Goal: Information Seeking & Learning: Learn about a topic

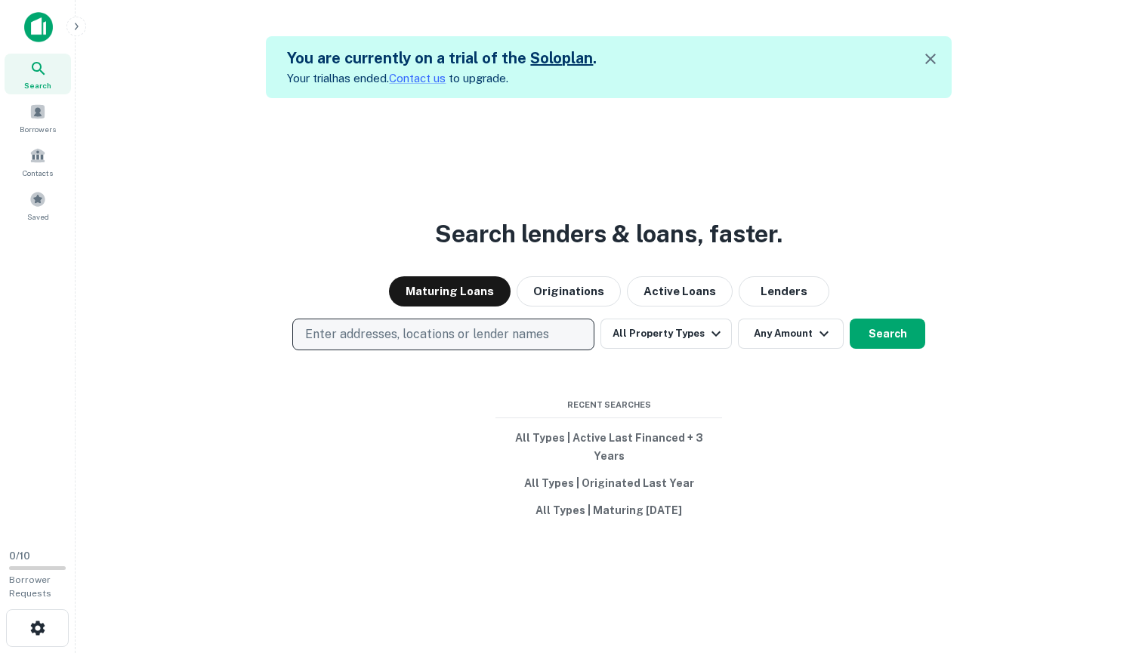
click at [435, 334] on p "Enter addresses, locations or lender names" at bounding box center [427, 334] width 244 height 18
type input "*******"
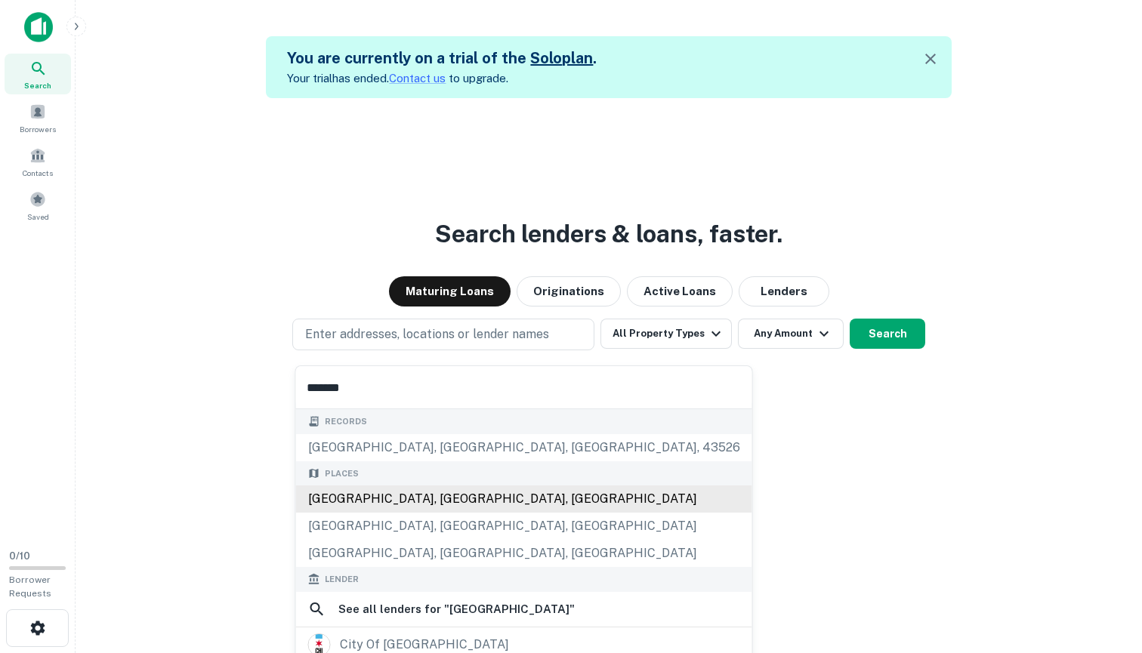
click at [374, 492] on div "Chicago, IL, USA" at bounding box center [524, 499] width 456 height 27
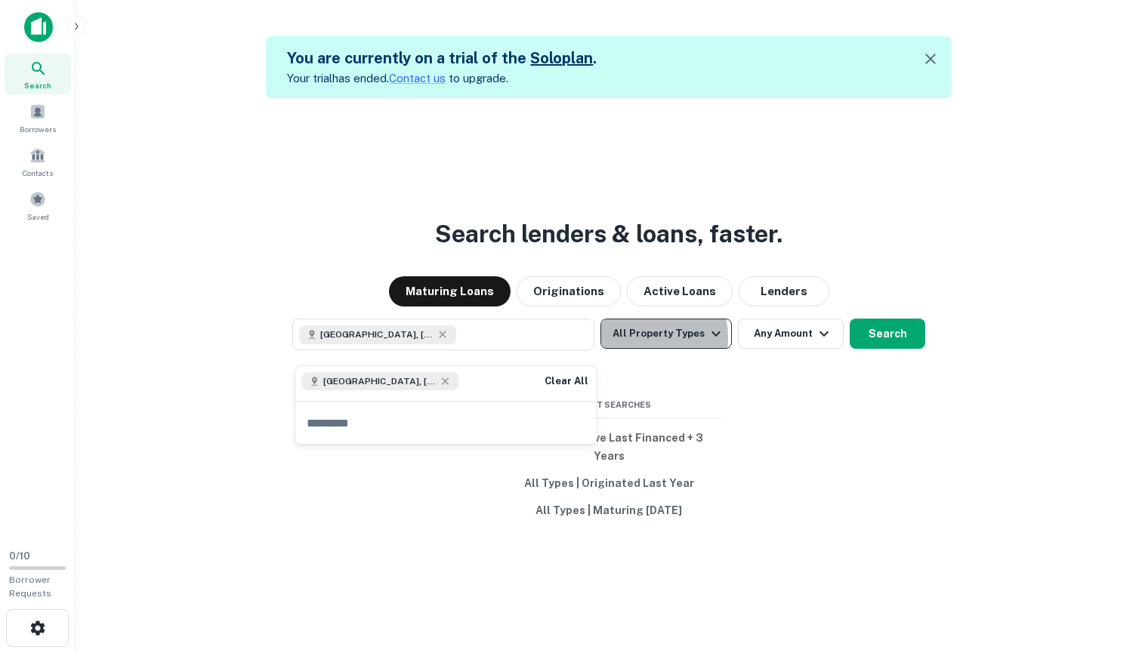
click at [640, 346] on button "All Property Types" at bounding box center [665, 334] width 131 height 30
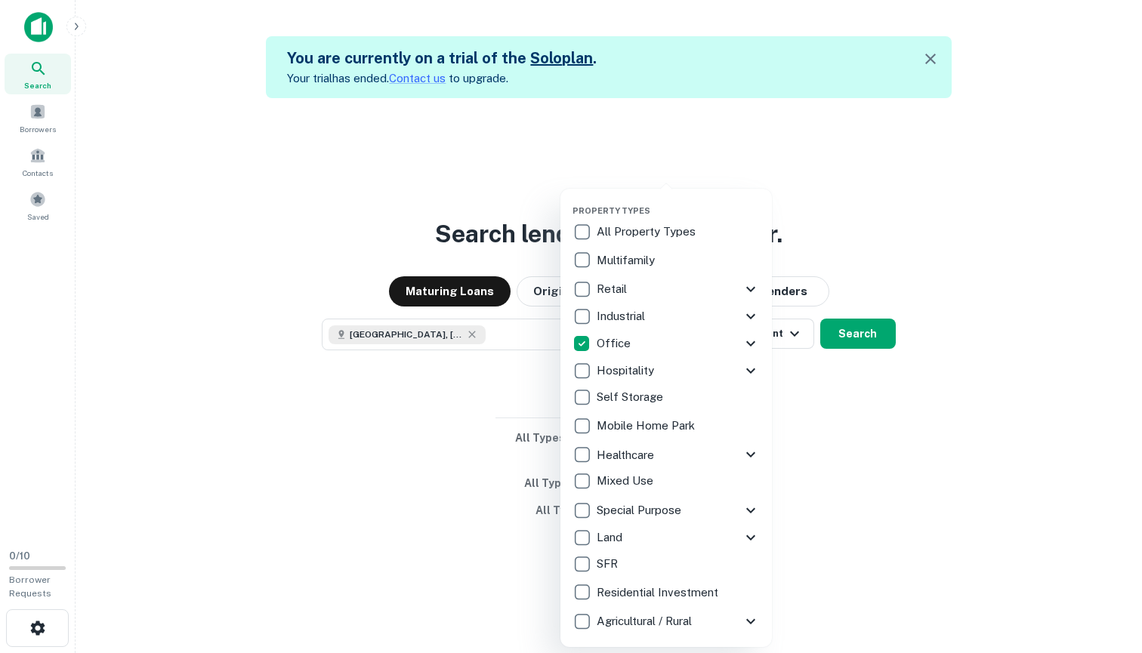
click at [840, 336] on div at bounding box center [571, 326] width 1142 height 653
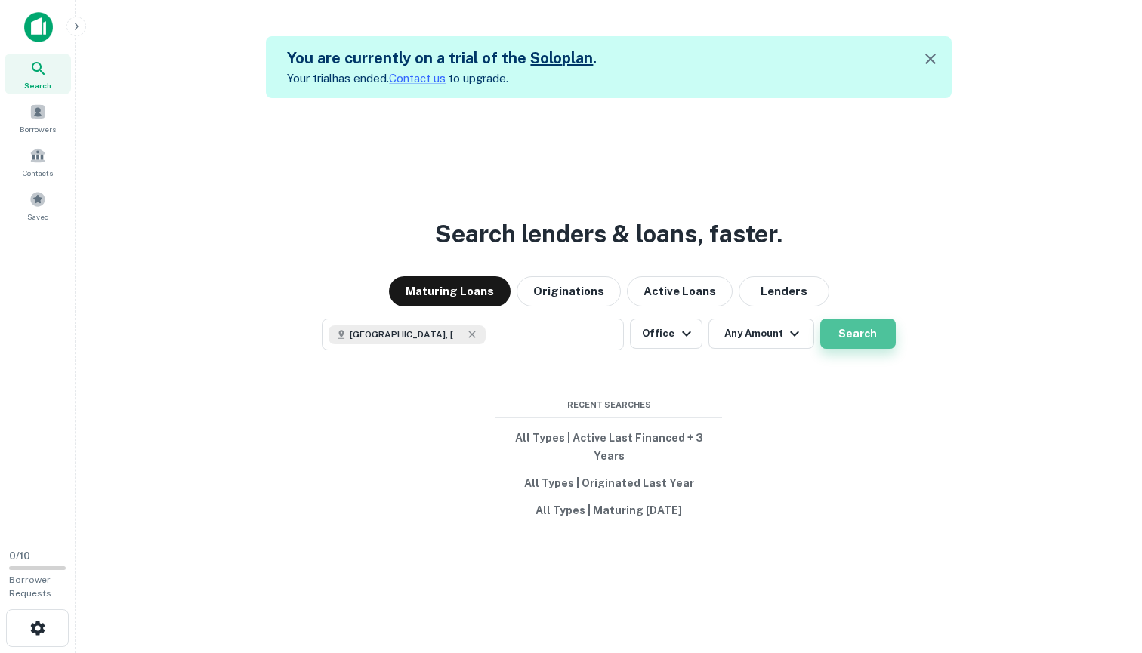
click at [847, 343] on button "Search" at bounding box center [858, 334] width 76 height 30
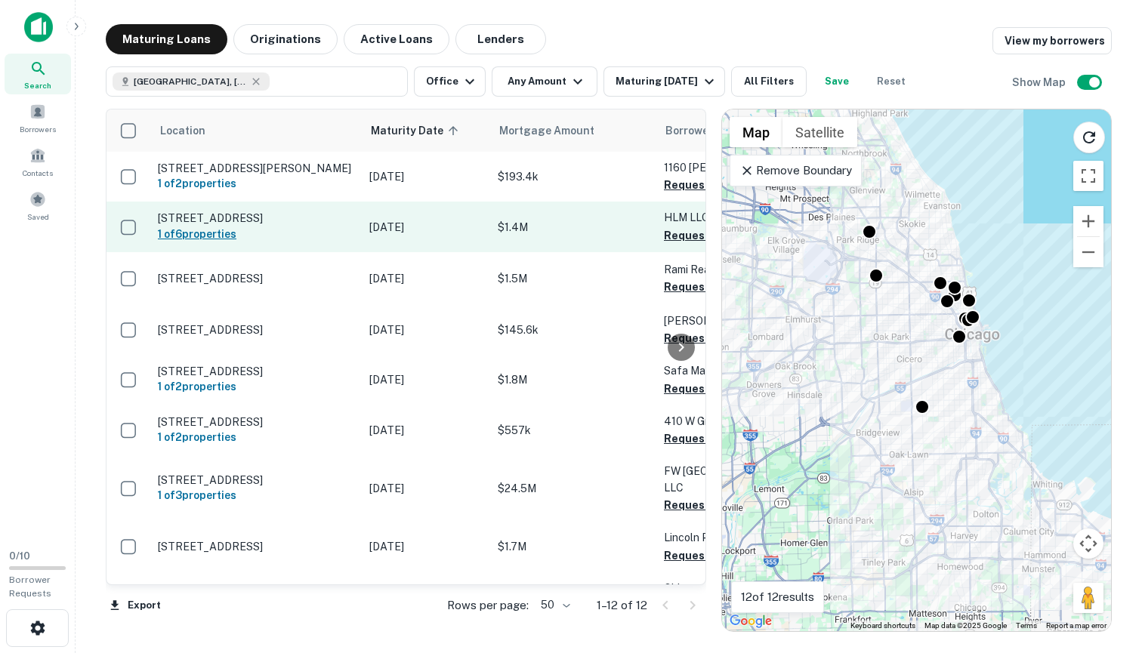
click at [347, 236] on h6 "1 of 6 properties" at bounding box center [256, 234] width 196 height 17
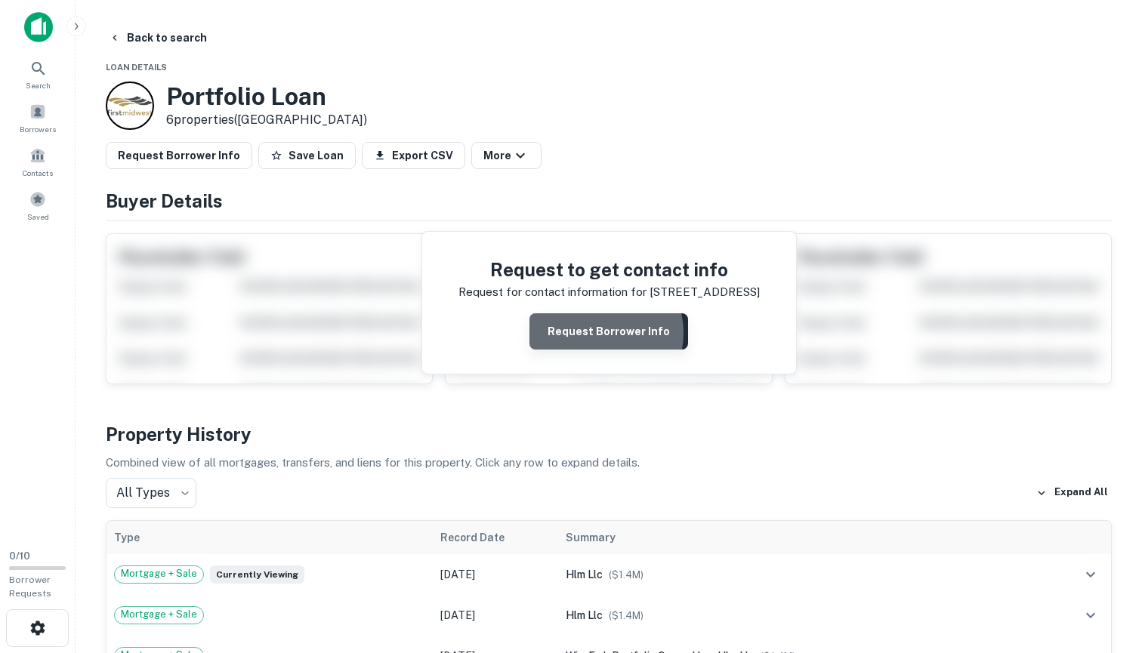
click at [600, 332] on button "Request Borrower Info" at bounding box center [608, 331] width 159 height 36
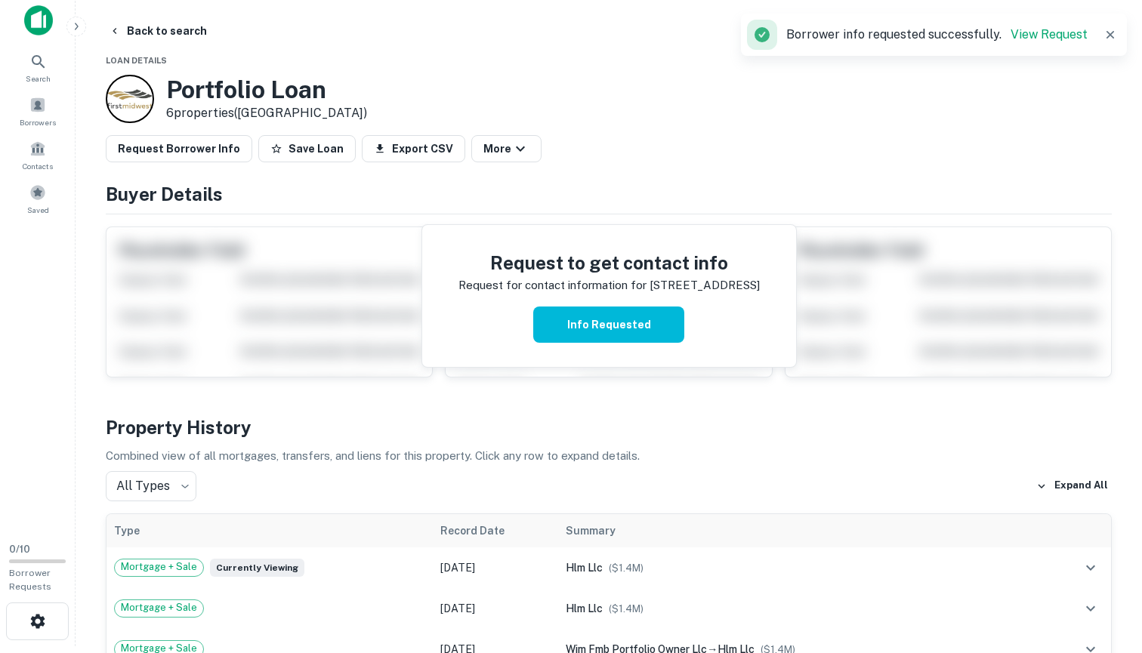
scroll to position [10, 0]
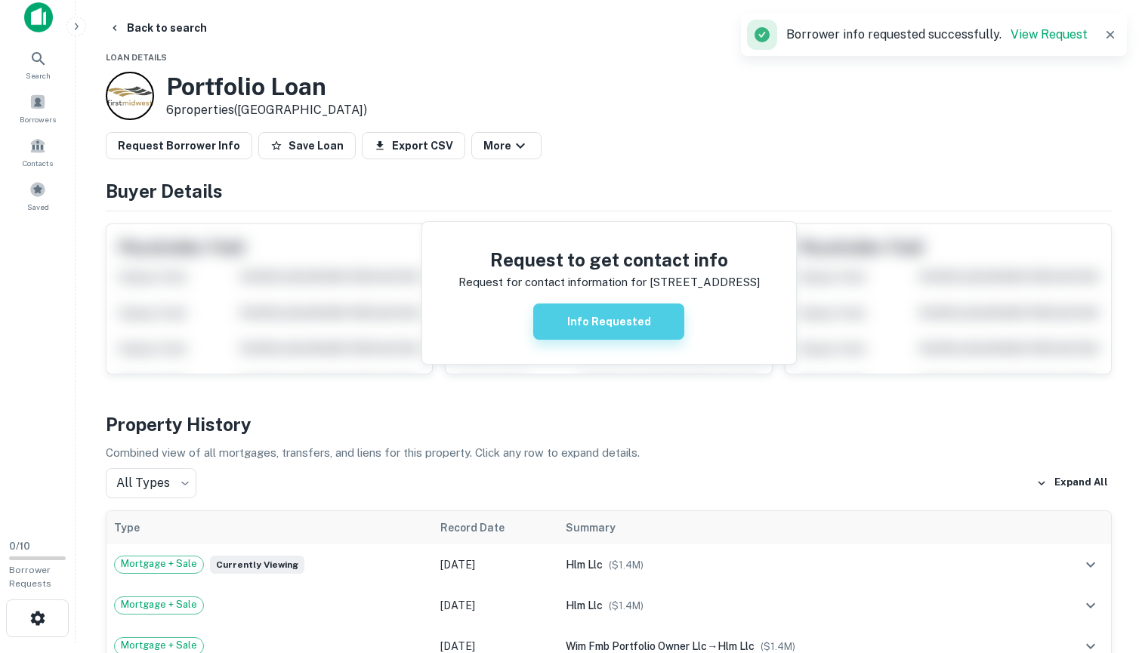
click at [569, 328] on button "Info Requested" at bounding box center [608, 322] width 151 height 36
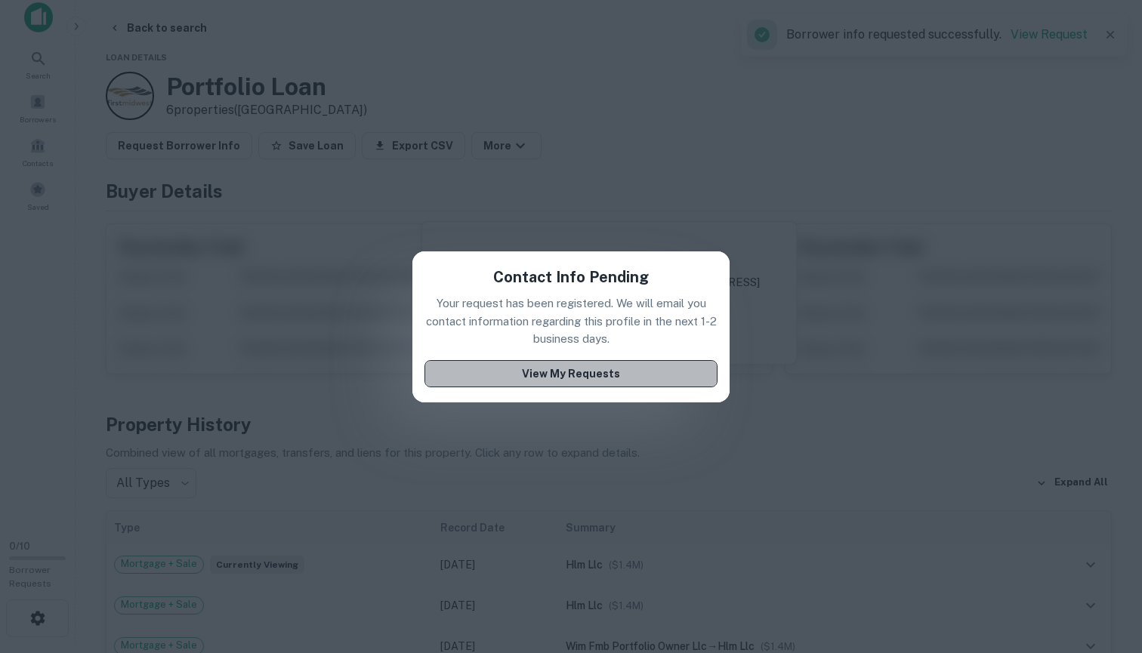
click at [569, 372] on button "View My Requests" at bounding box center [570, 373] width 293 height 27
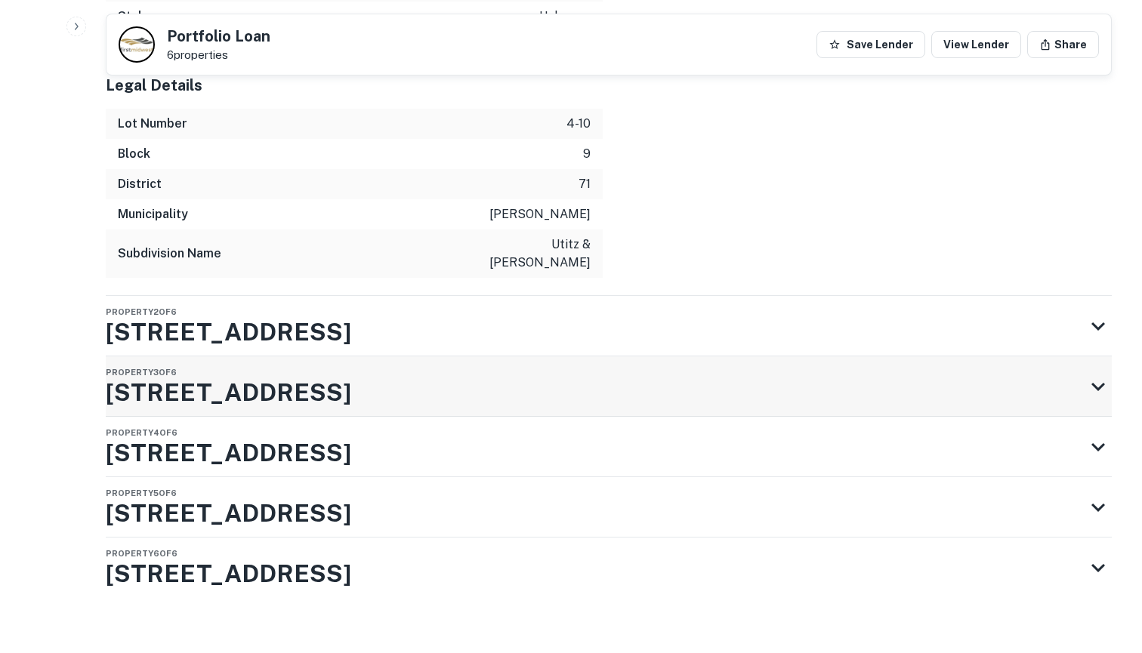
scroll to position [2311, 0]
click at [654, 313] on div "Property 2 of 6 7181 W Irving Park Rd" at bounding box center [595, 327] width 979 height 60
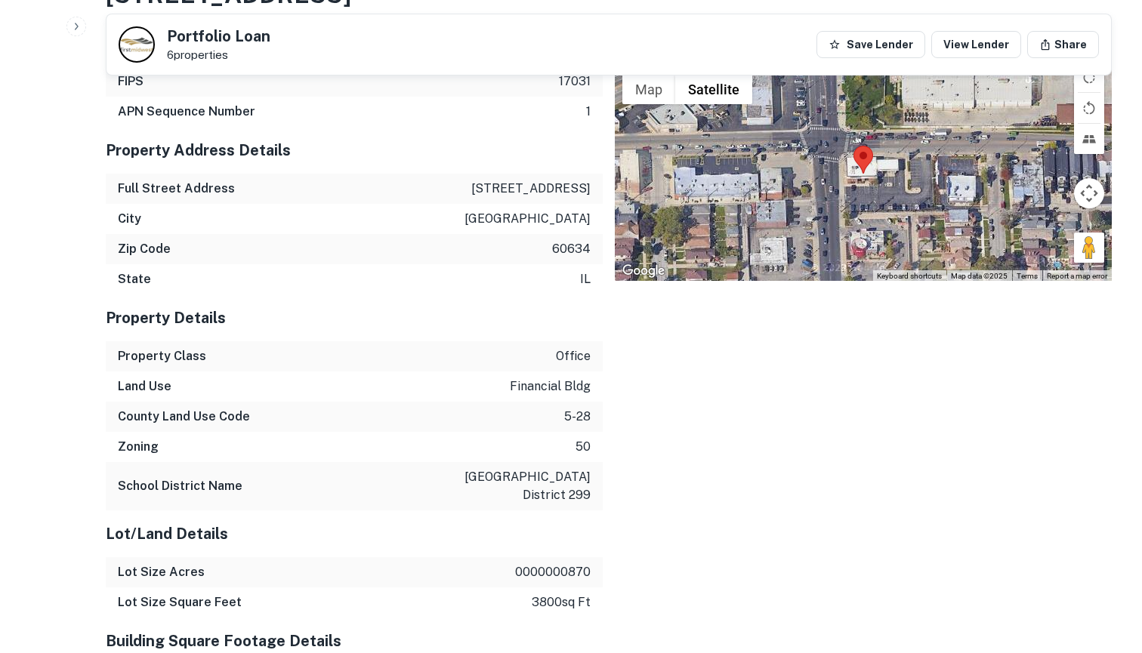
scroll to position [2645, 0]
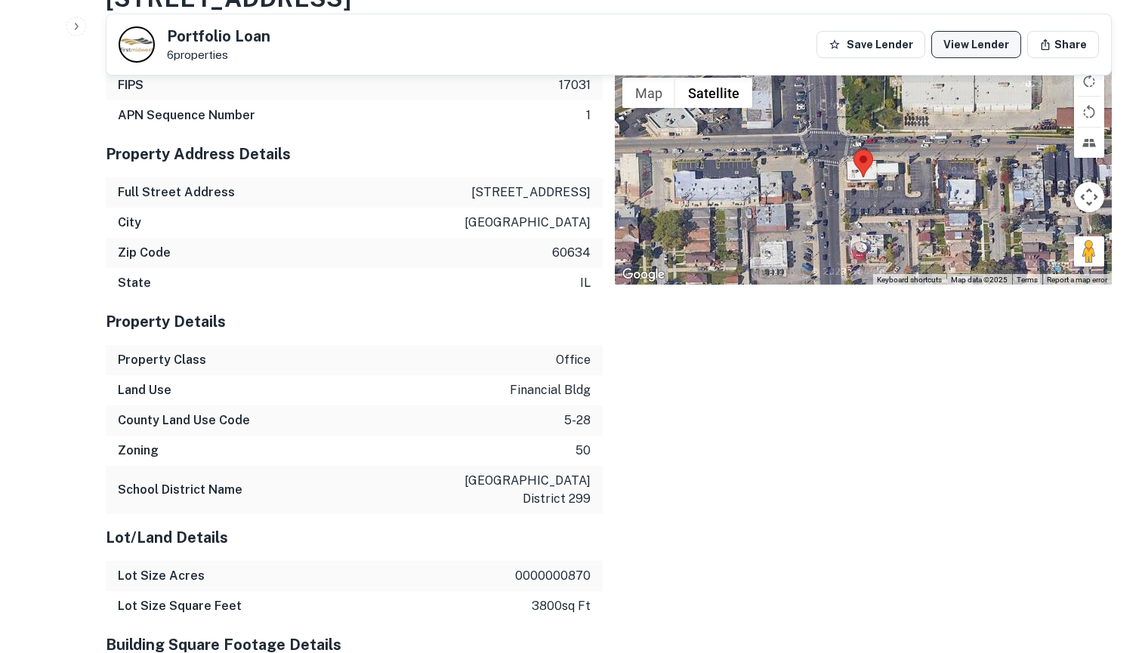
click at [970, 42] on link "View Lender" at bounding box center [976, 44] width 90 height 27
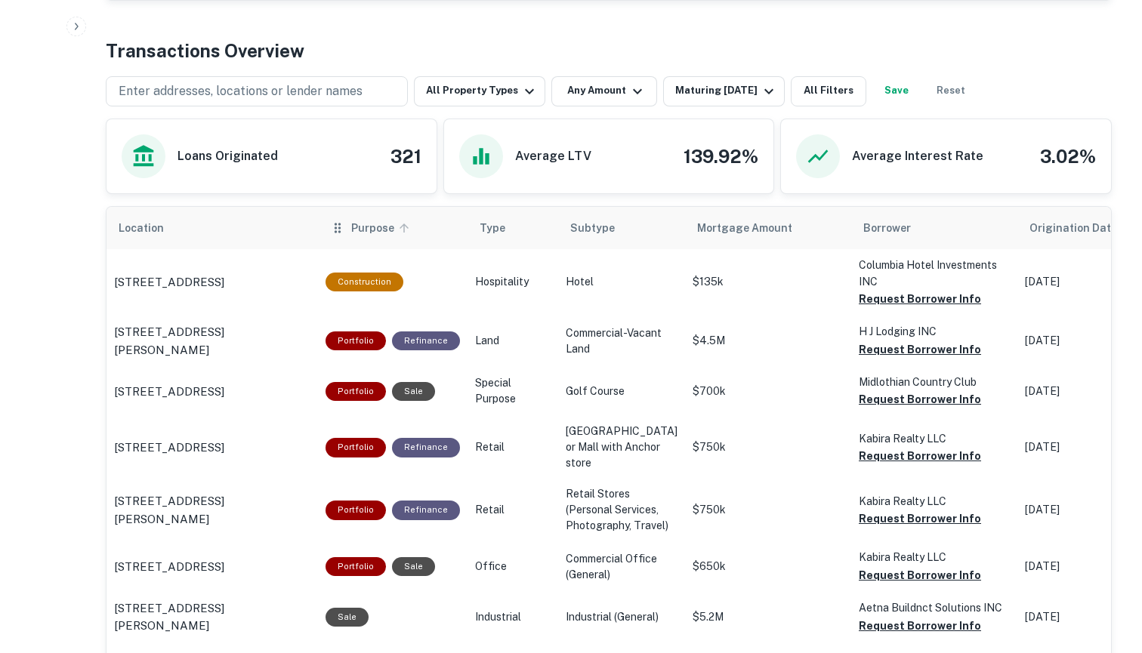
scroll to position [683, 0]
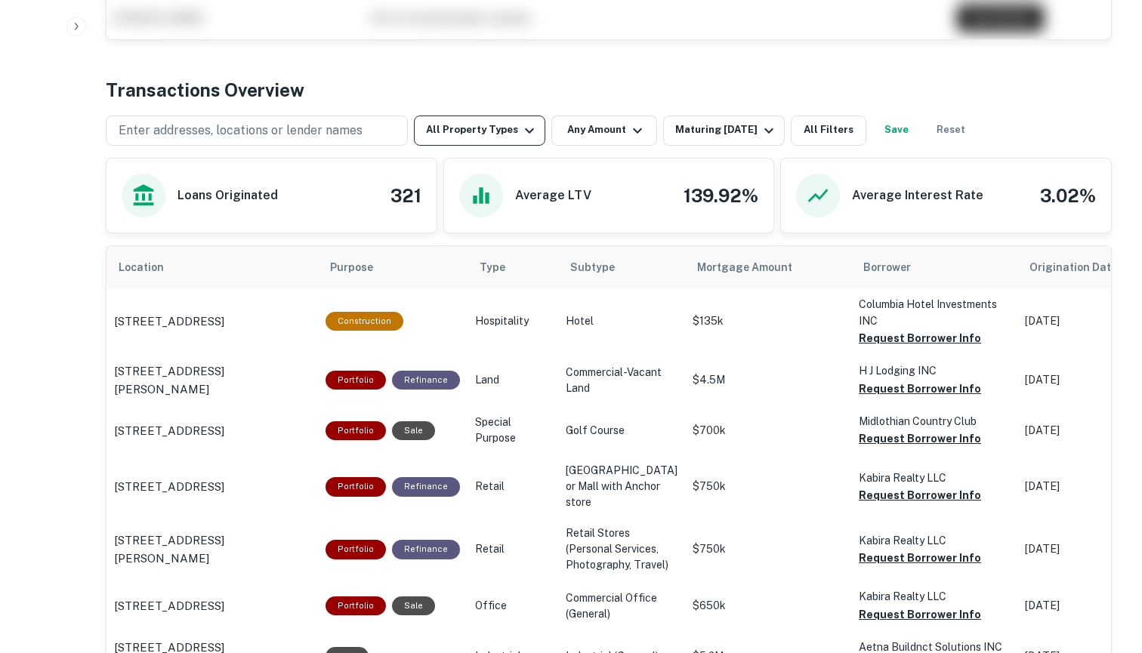
click at [473, 116] on button "All Property Types" at bounding box center [479, 131] width 131 height 30
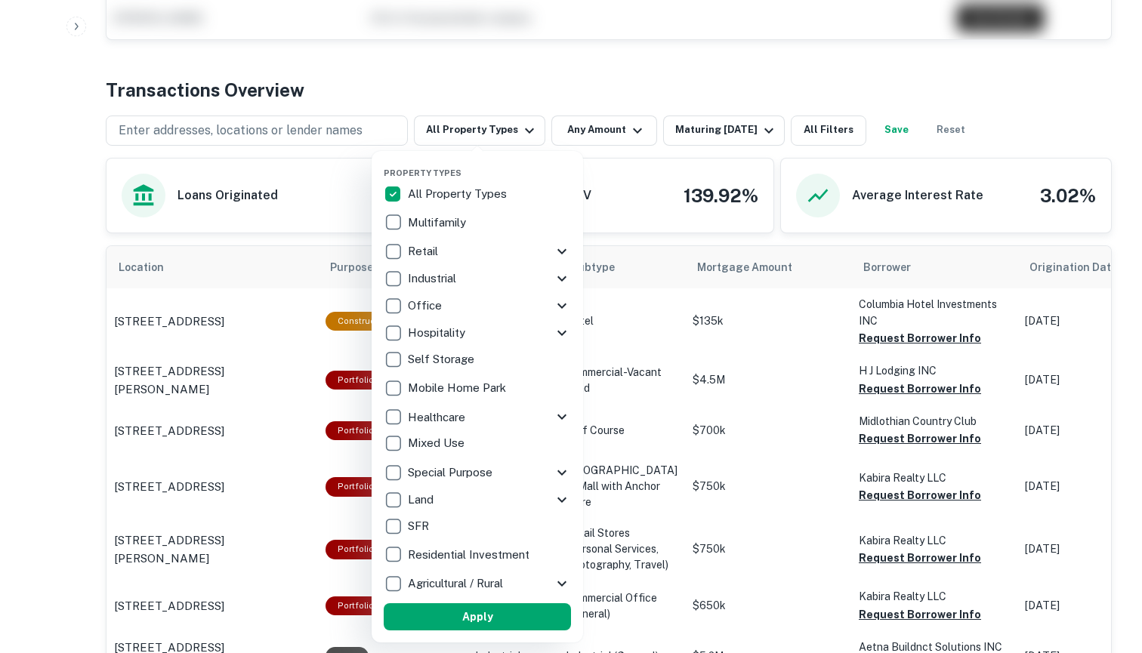
click at [591, 128] on div at bounding box center [571, 326] width 1142 height 653
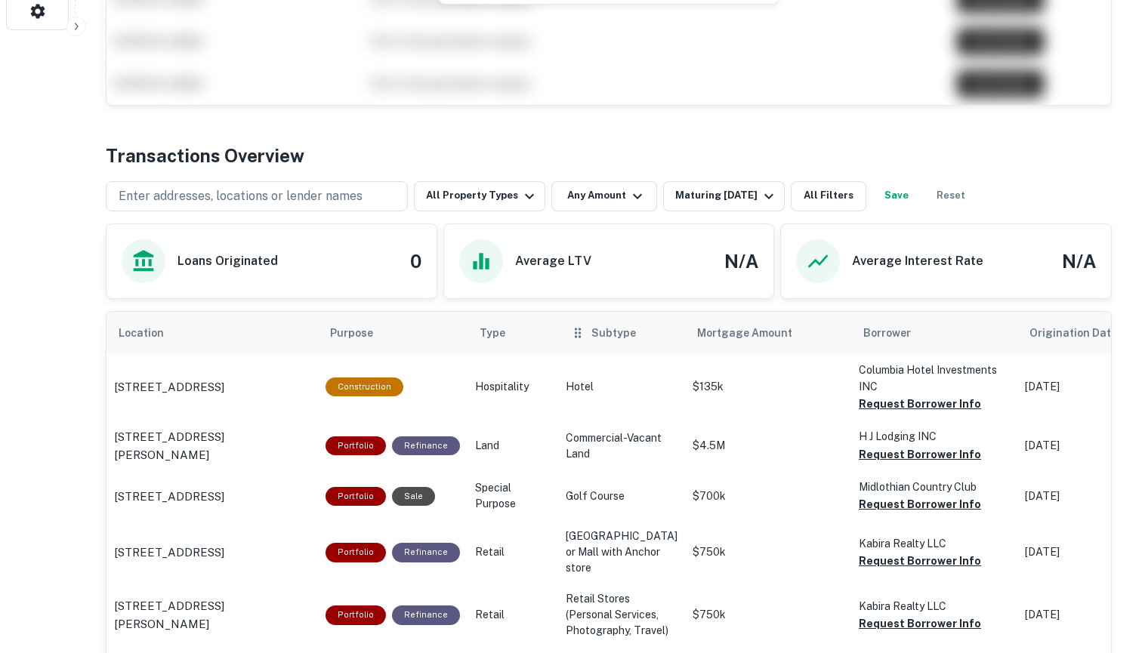
scroll to position [597, 0]
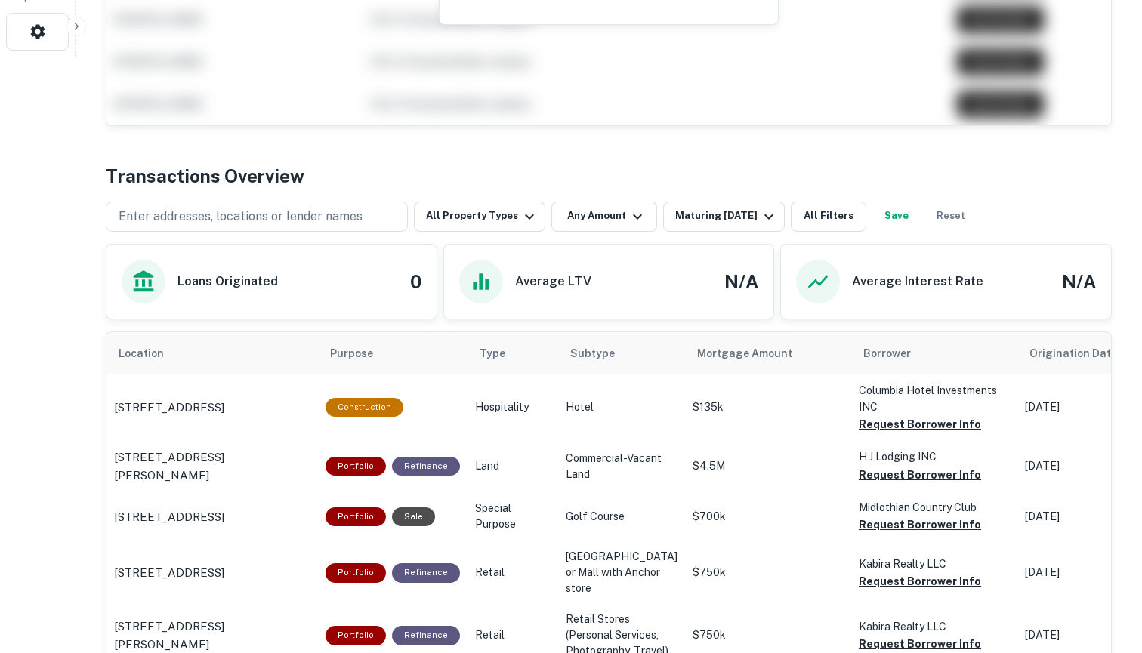
click at [597, 218] on button "Any Amount" at bounding box center [604, 217] width 106 height 30
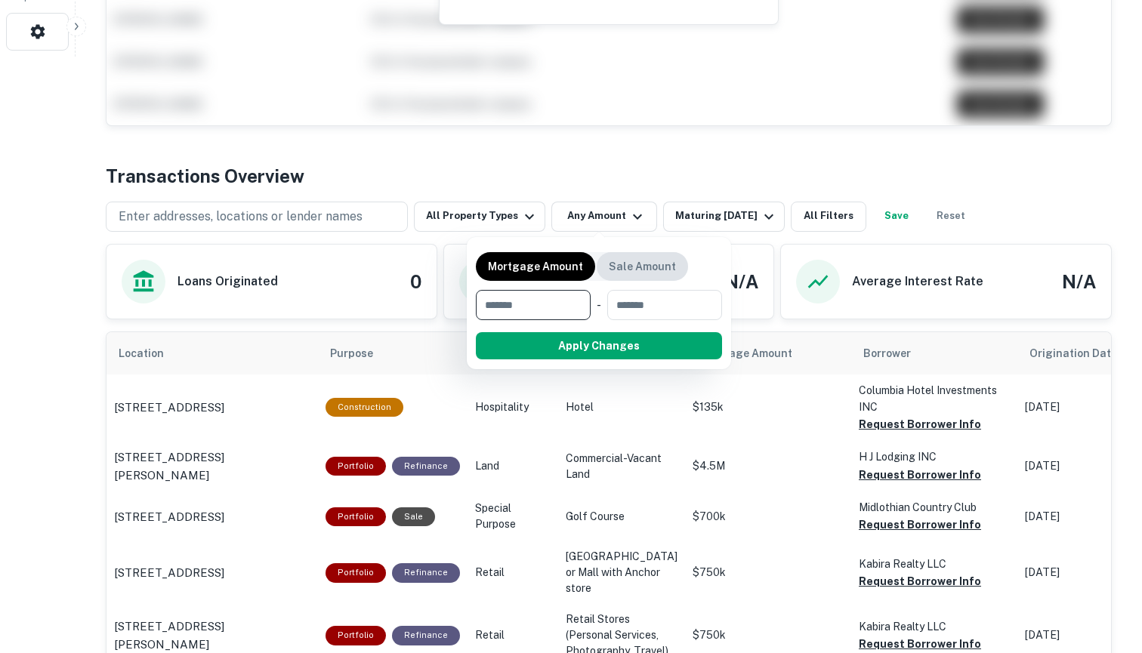
click at [625, 264] on p "Sale Amount" at bounding box center [642, 266] width 67 height 17
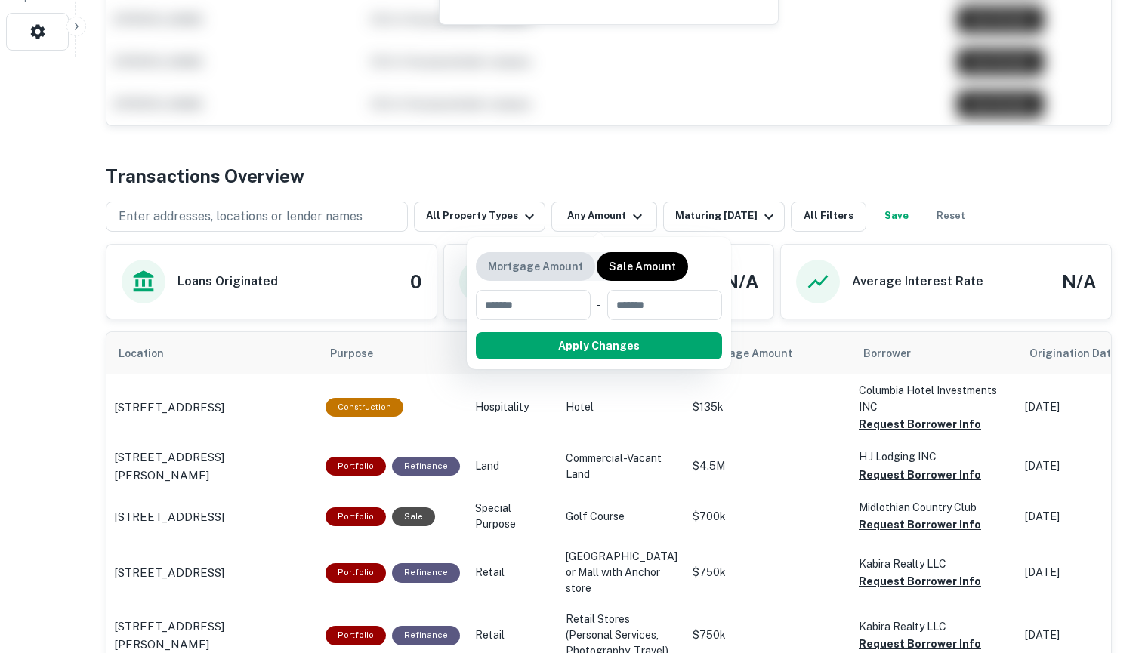
click at [555, 265] on p "Mortgage Amount" at bounding box center [535, 266] width 95 height 17
click at [715, 212] on div at bounding box center [571, 326] width 1142 height 653
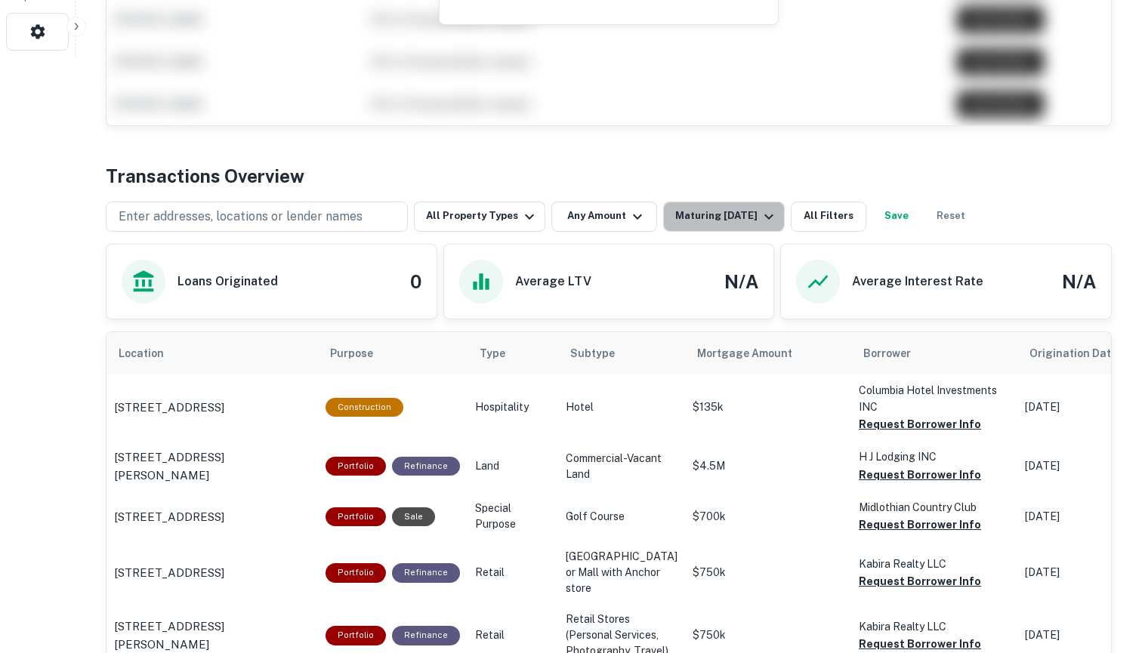
click at [715, 212] on div "Maturing In 1 Year" at bounding box center [726, 217] width 103 height 18
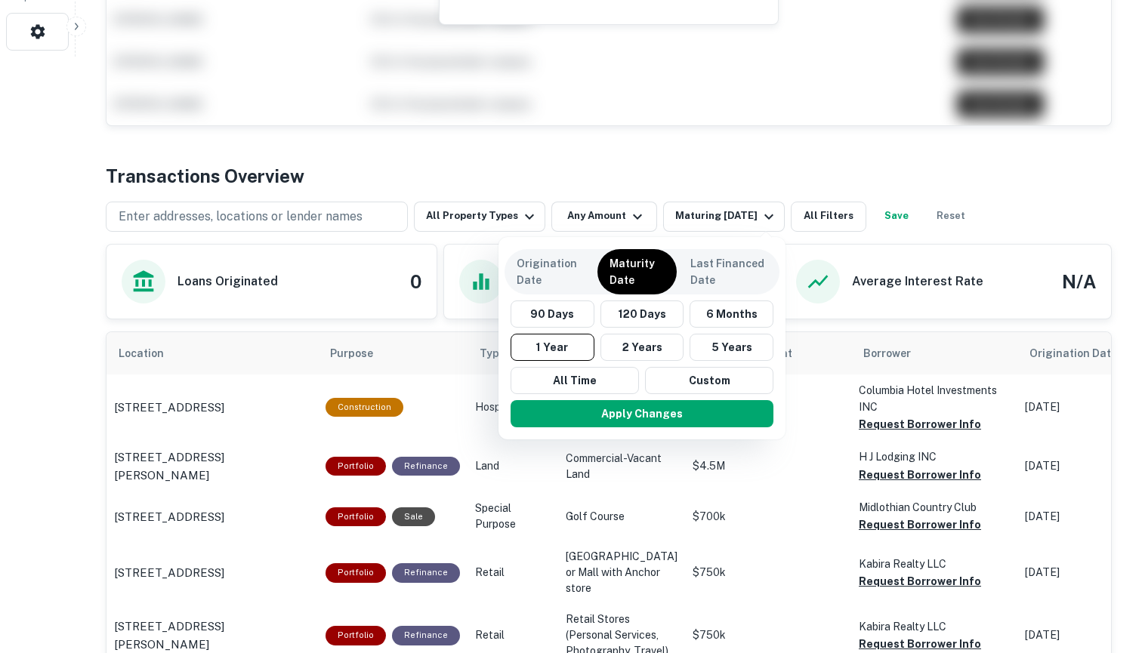
click at [825, 217] on div at bounding box center [571, 326] width 1142 height 653
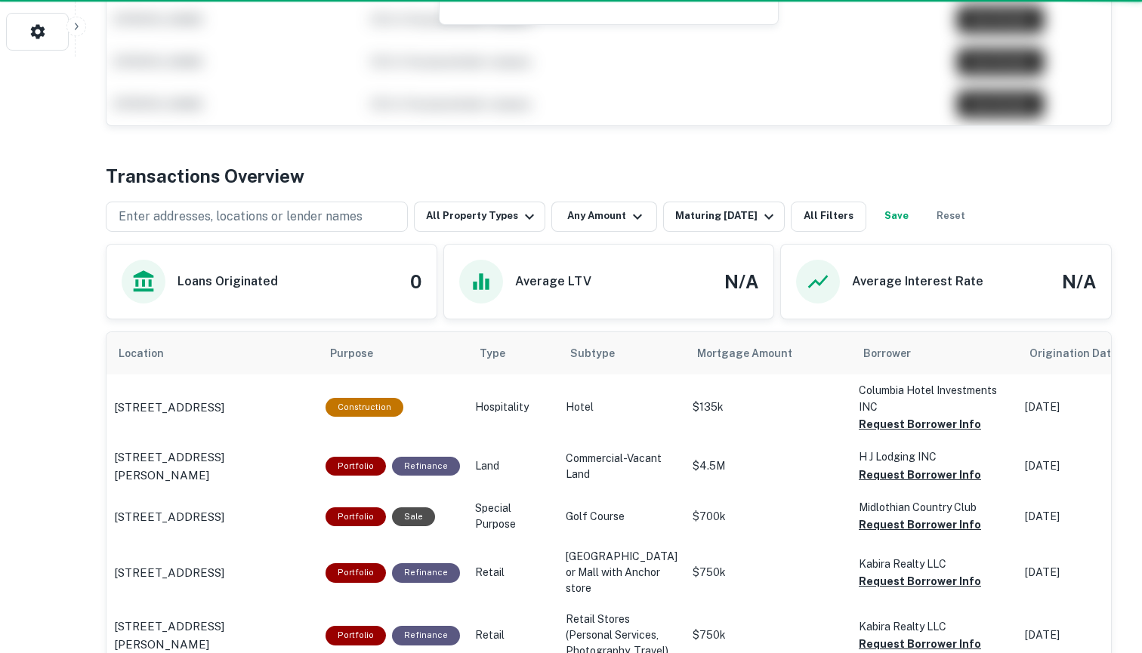
click at [825, 217] on button "All Filters" at bounding box center [829, 217] width 76 height 30
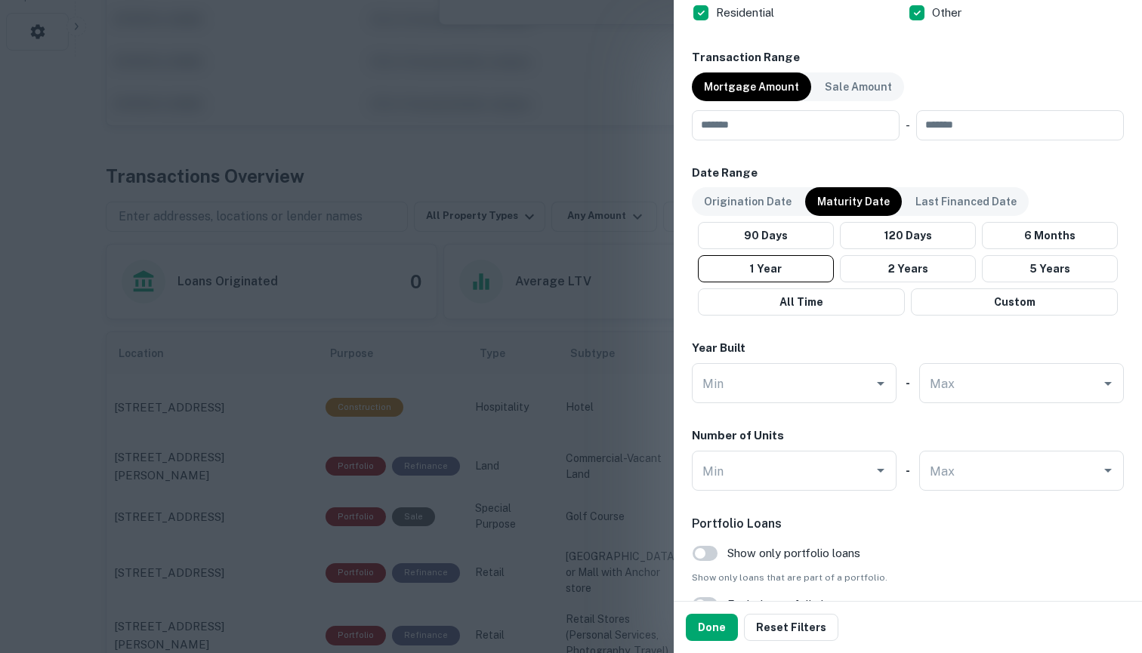
scroll to position [1028, 0]
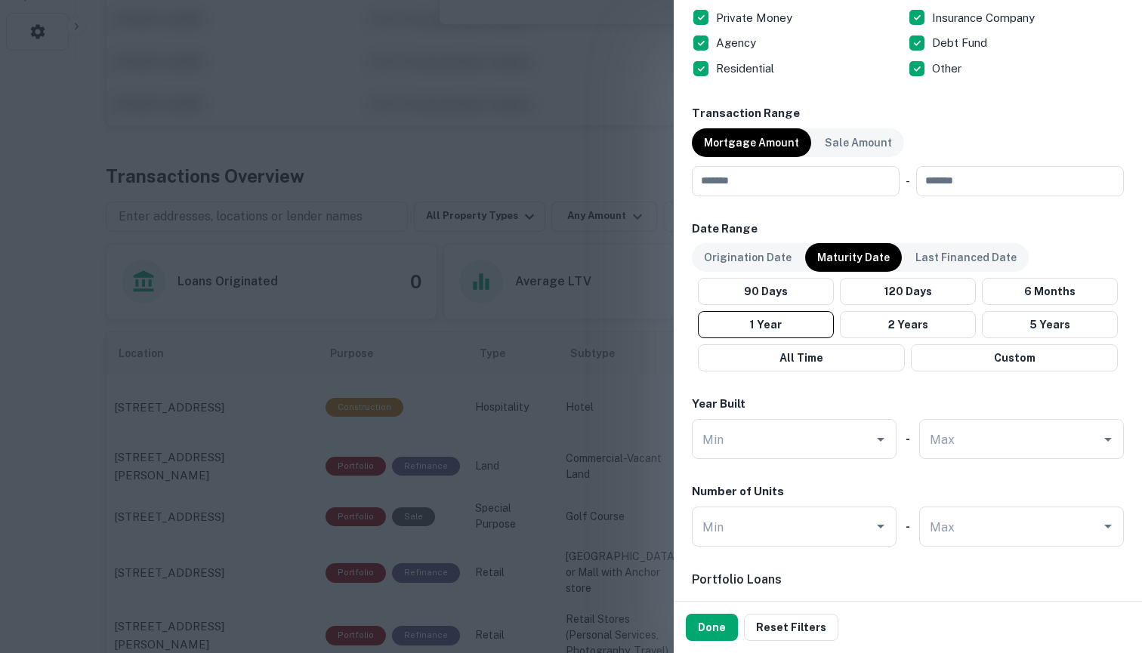
click at [579, 104] on div at bounding box center [571, 326] width 1142 height 653
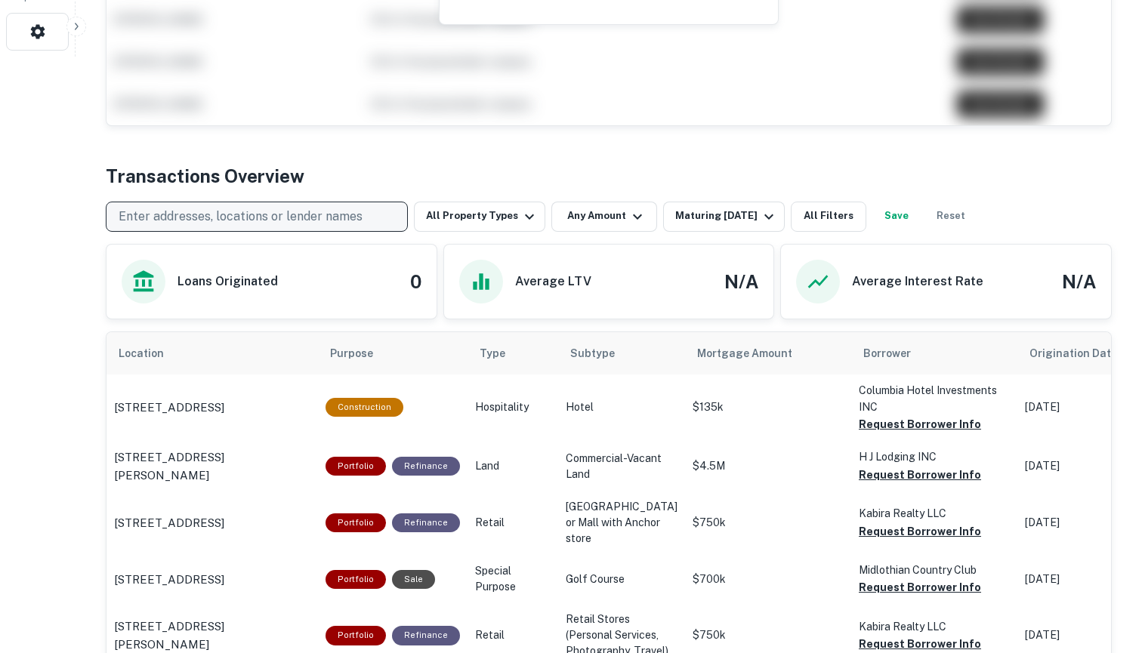
click at [357, 208] on p "Enter addresses, locations or lender names" at bounding box center [241, 217] width 244 height 18
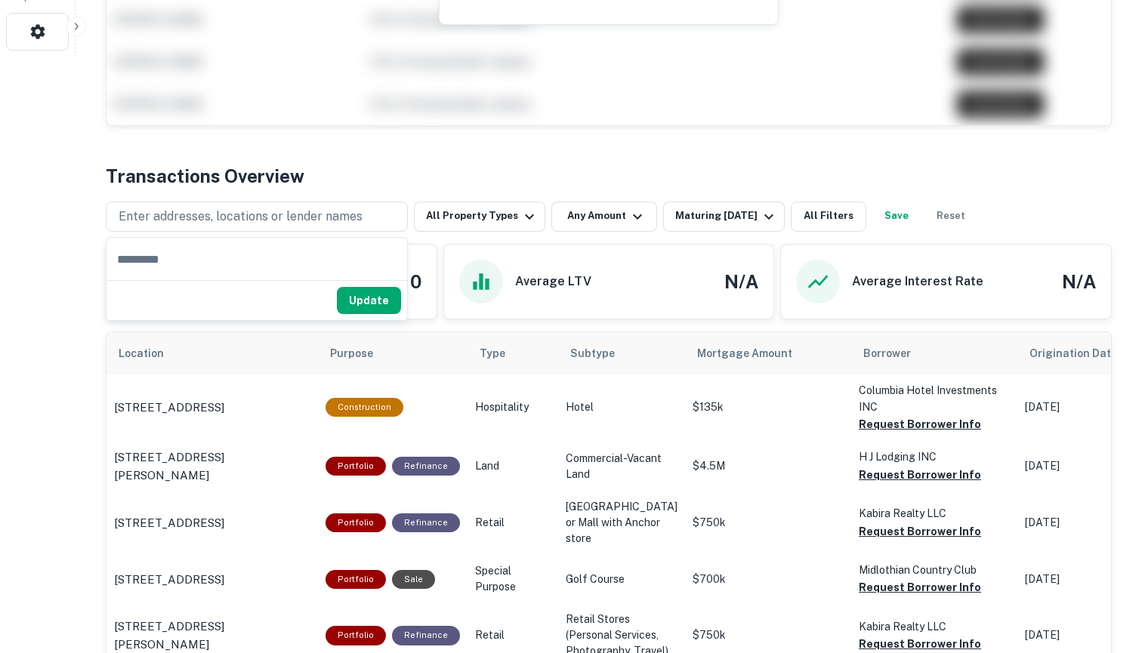
click at [389, 176] on div "Transactions Overview" at bounding box center [609, 175] width 1006 height 27
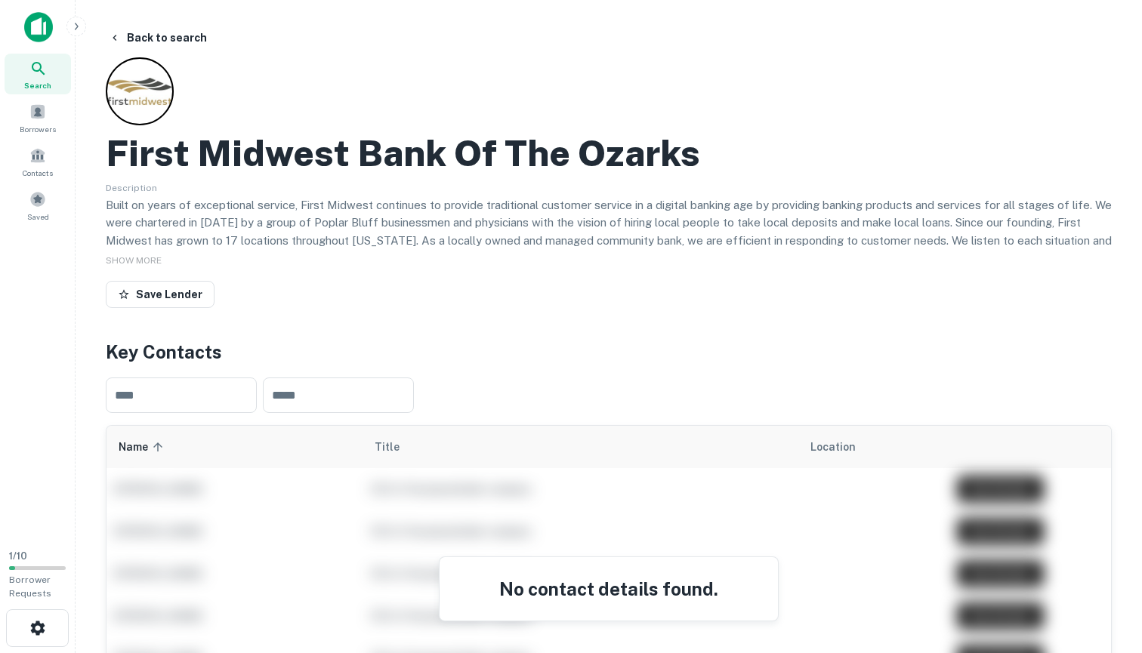
scroll to position [0, 0]
click at [42, 116] on span at bounding box center [37, 111] width 17 height 17
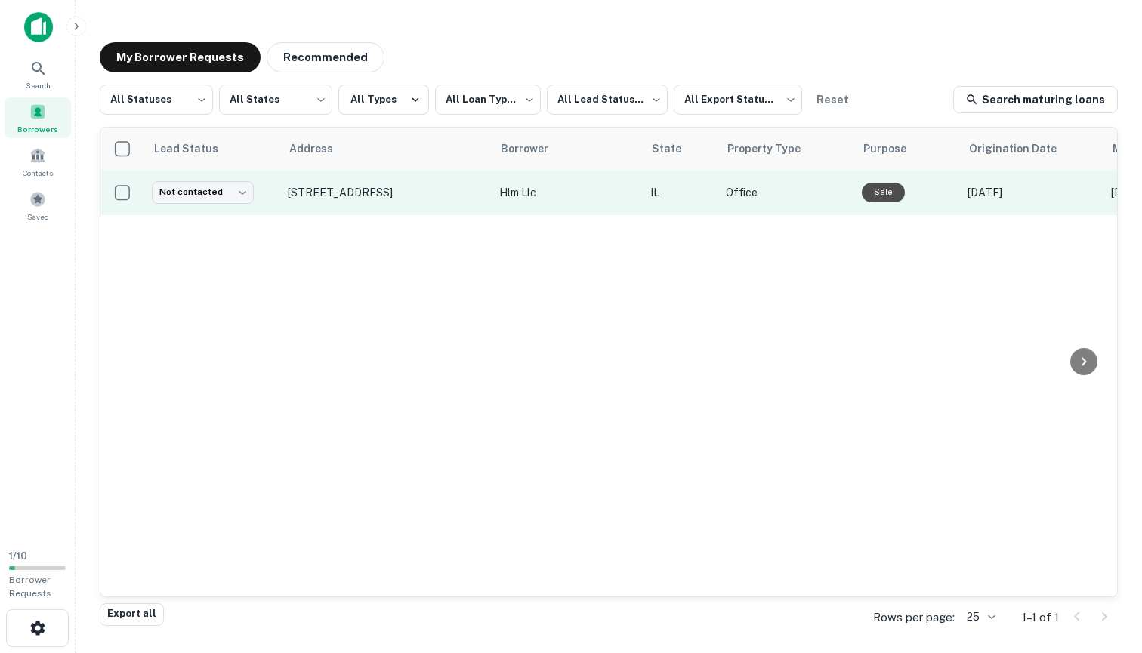
click at [299, 208] on td "7181 W Irving Park Rd Chicago, IL 60634" at bounding box center [385, 192] width 211 height 45
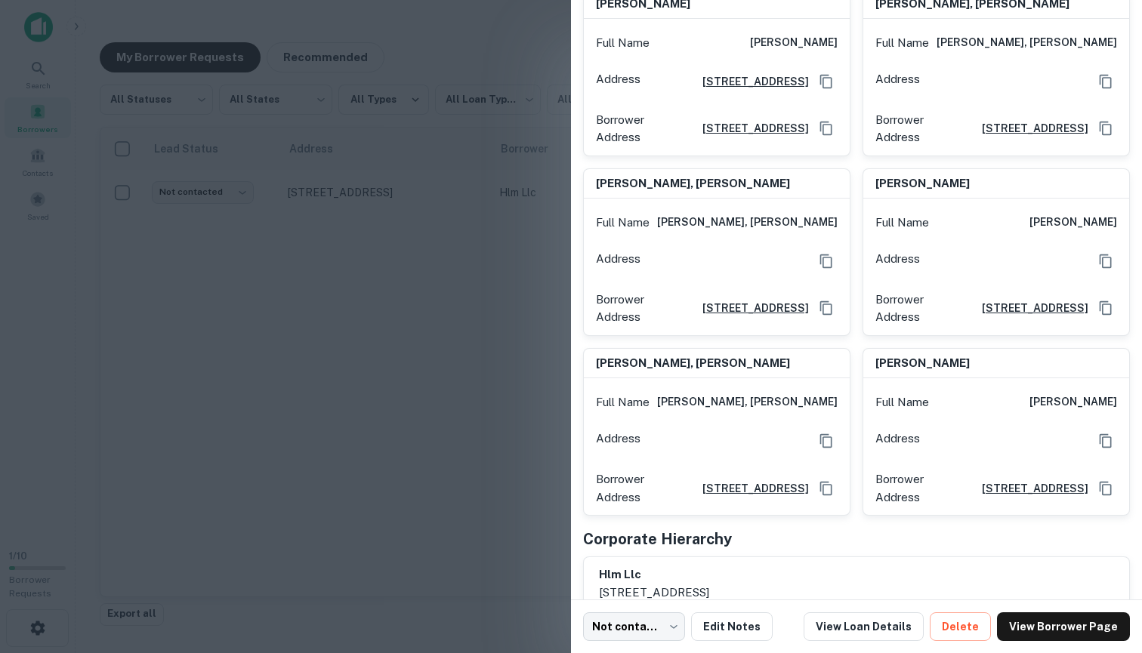
scroll to position [1212, 0]
click at [403, 310] on div at bounding box center [571, 326] width 1142 height 653
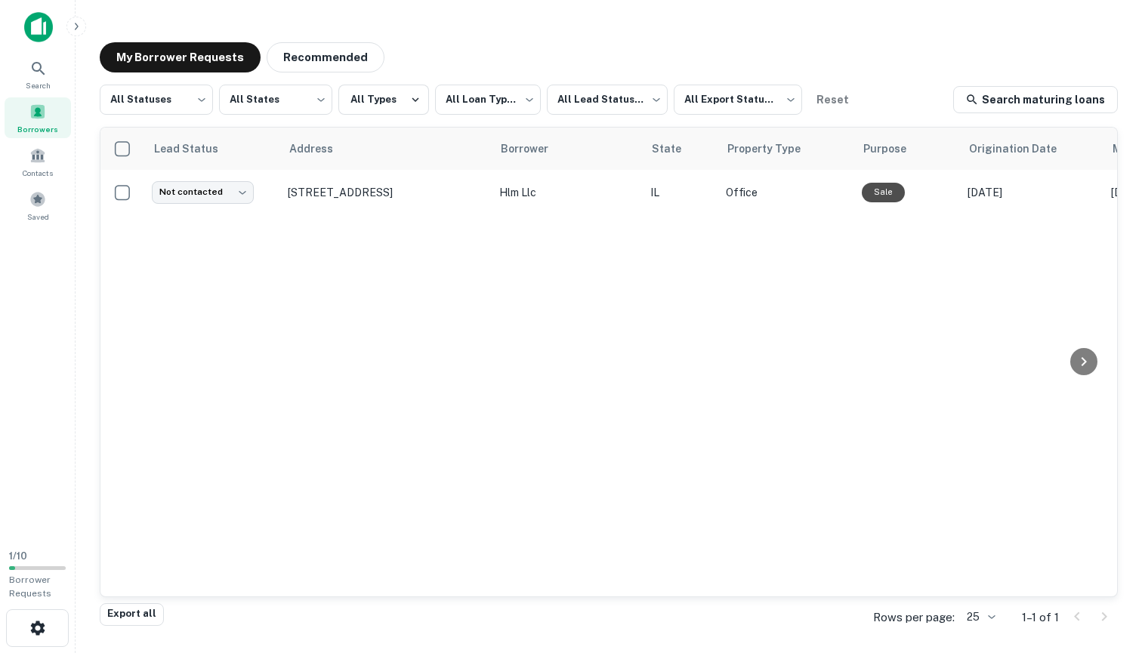
scroll to position [0, 0]
click at [60, 174] on div "Contacts" at bounding box center [38, 161] width 66 height 41
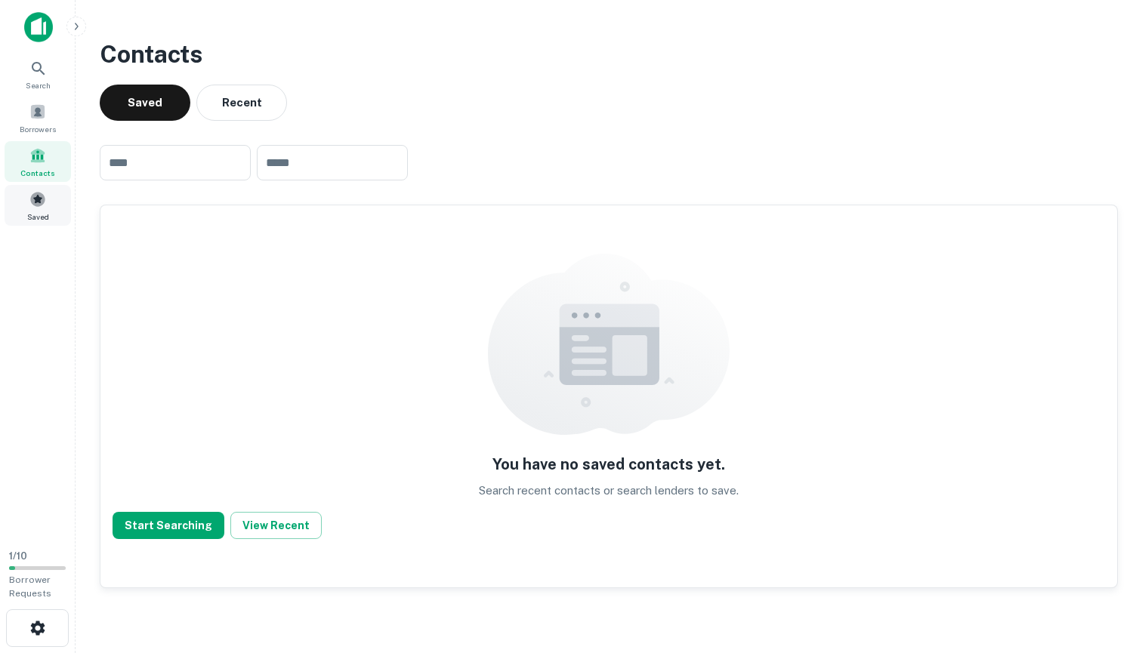
click at [53, 193] on div "Saved" at bounding box center [38, 205] width 66 height 41
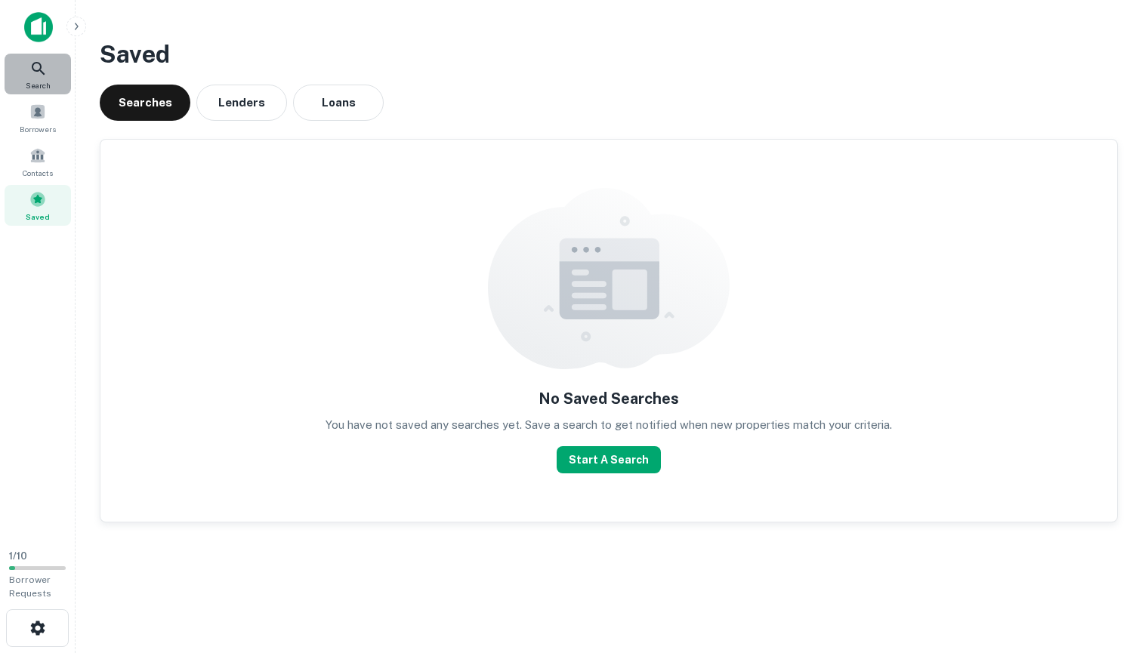
click at [51, 57] on div "Search" at bounding box center [38, 74] width 66 height 41
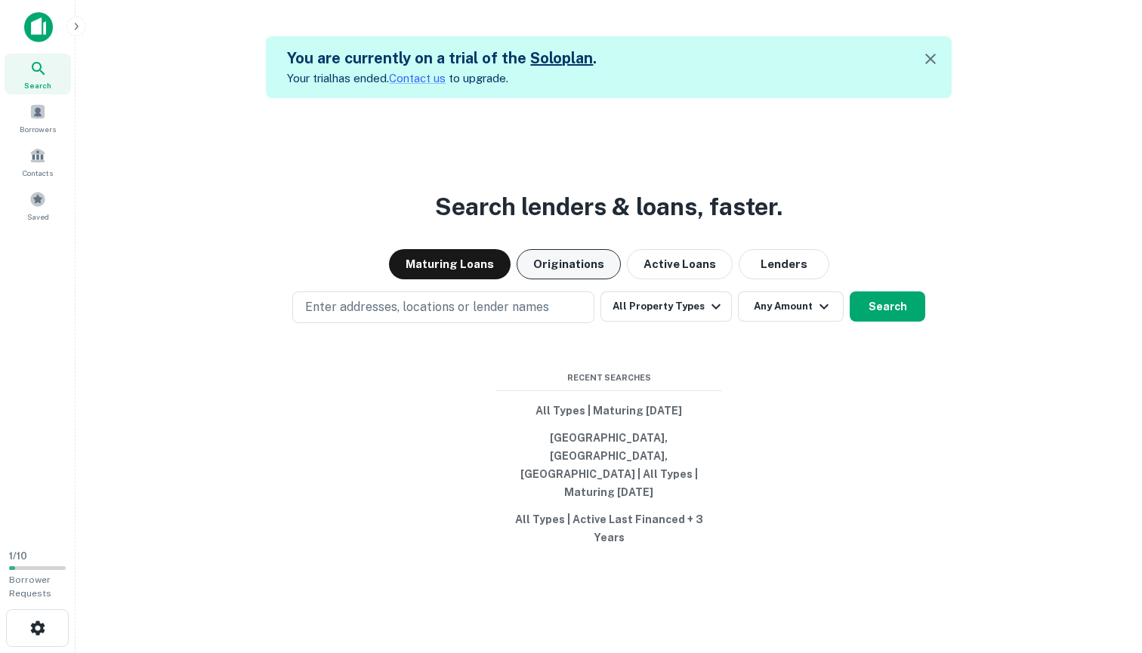
click at [553, 279] on button "Originations" at bounding box center [568, 264] width 104 height 30
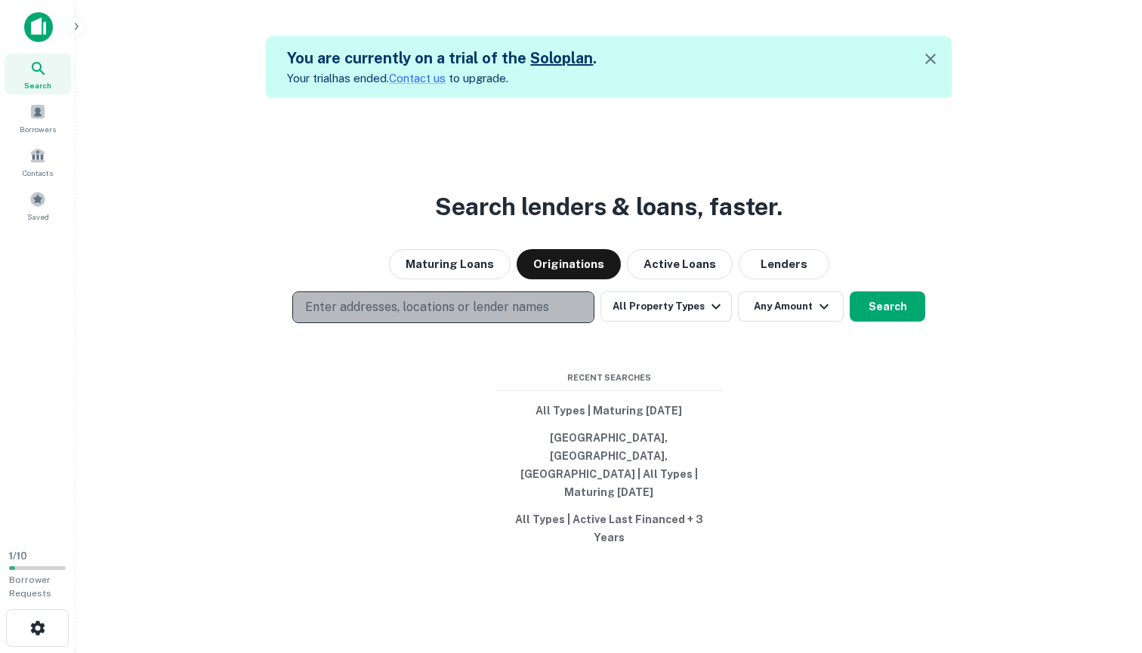
click at [545, 316] on p "Enter addresses, locations or lender names" at bounding box center [427, 307] width 244 height 18
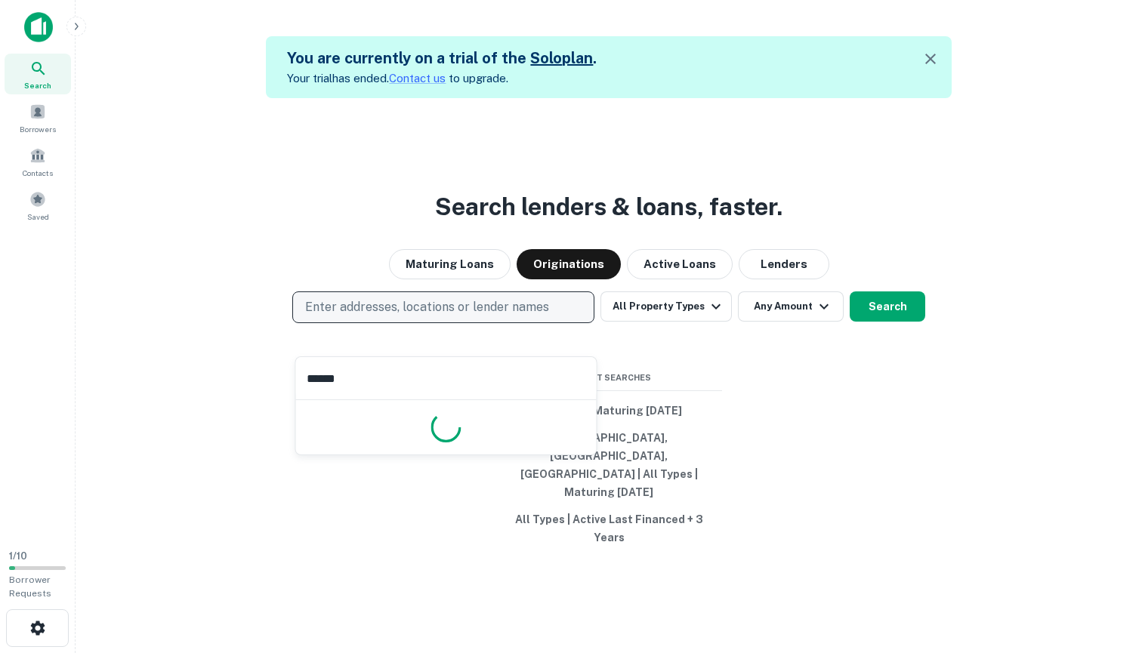
type input "*******"
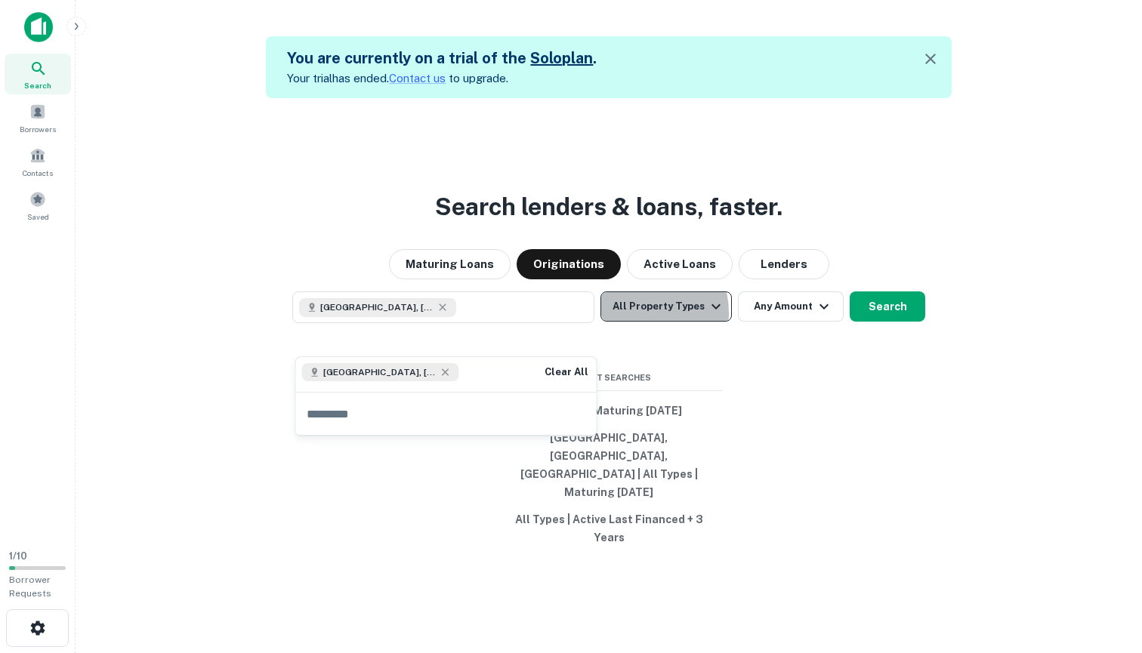
click at [641, 322] on button "All Property Types" at bounding box center [665, 306] width 131 height 30
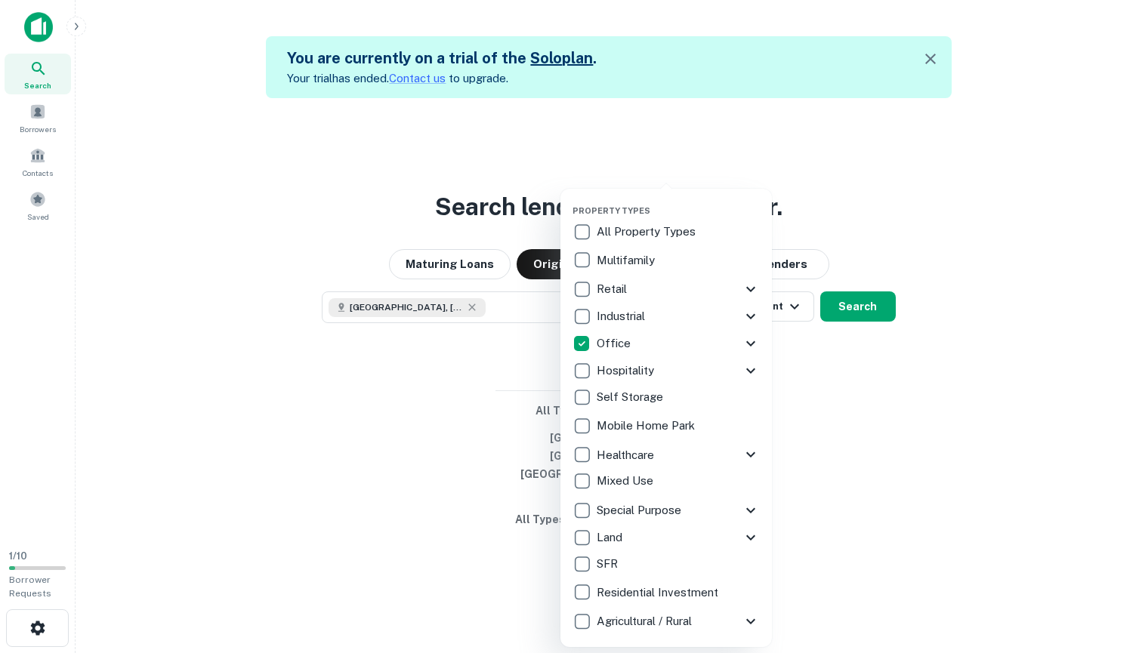
click at [868, 334] on div at bounding box center [571, 326] width 1142 height 653
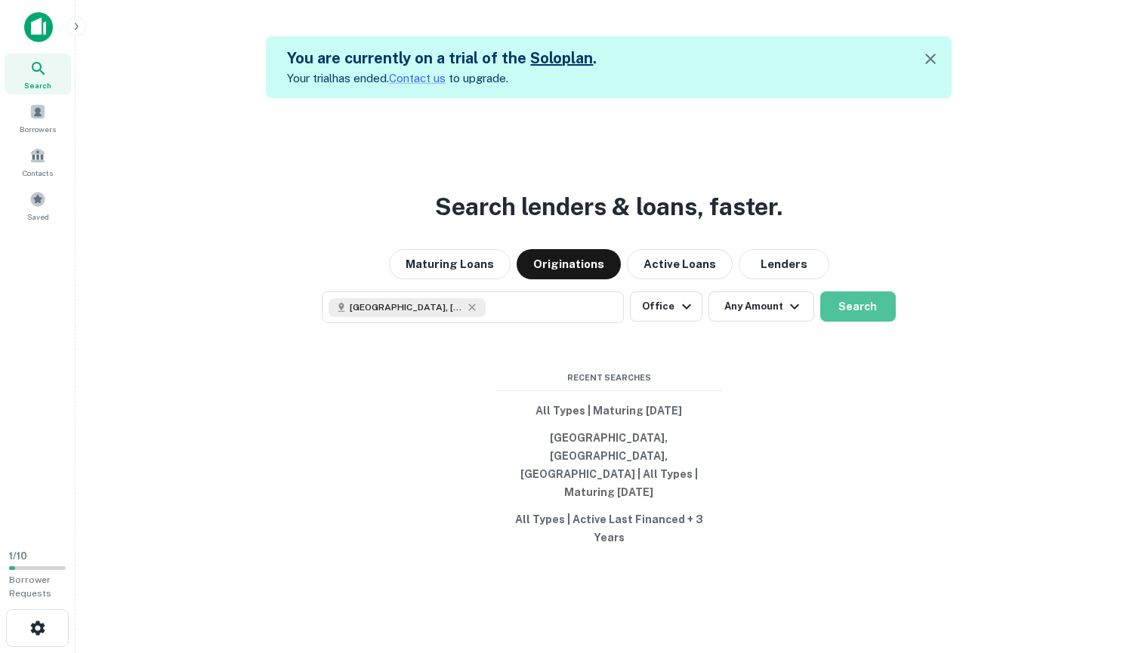
click at [868, 322] on button "Search" at bounding box center [858, 306] width 76 height 30
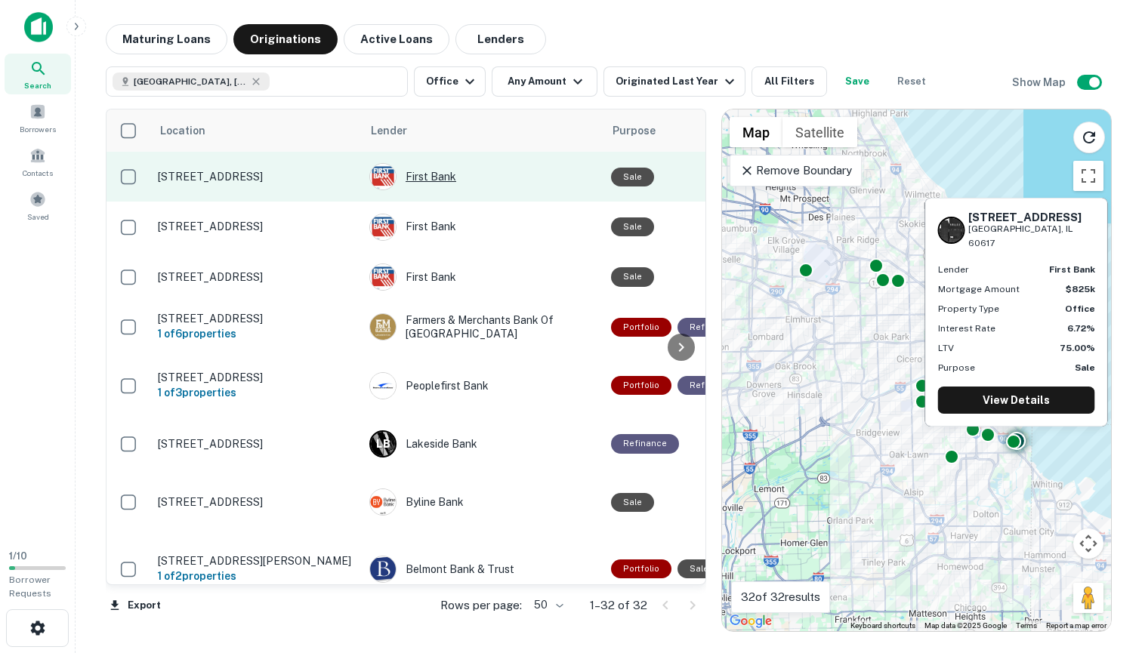
click at [421, 181] on div "First Bank" at bounding box center [482, 176] width 227 height 27
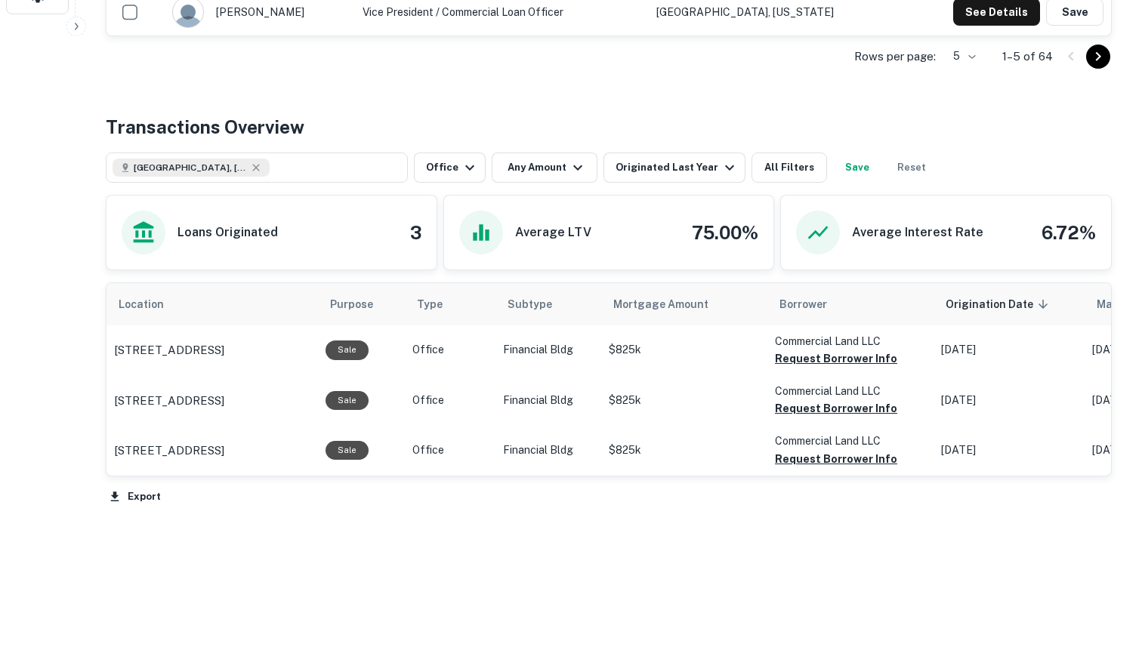
scroll to position [631, 0]
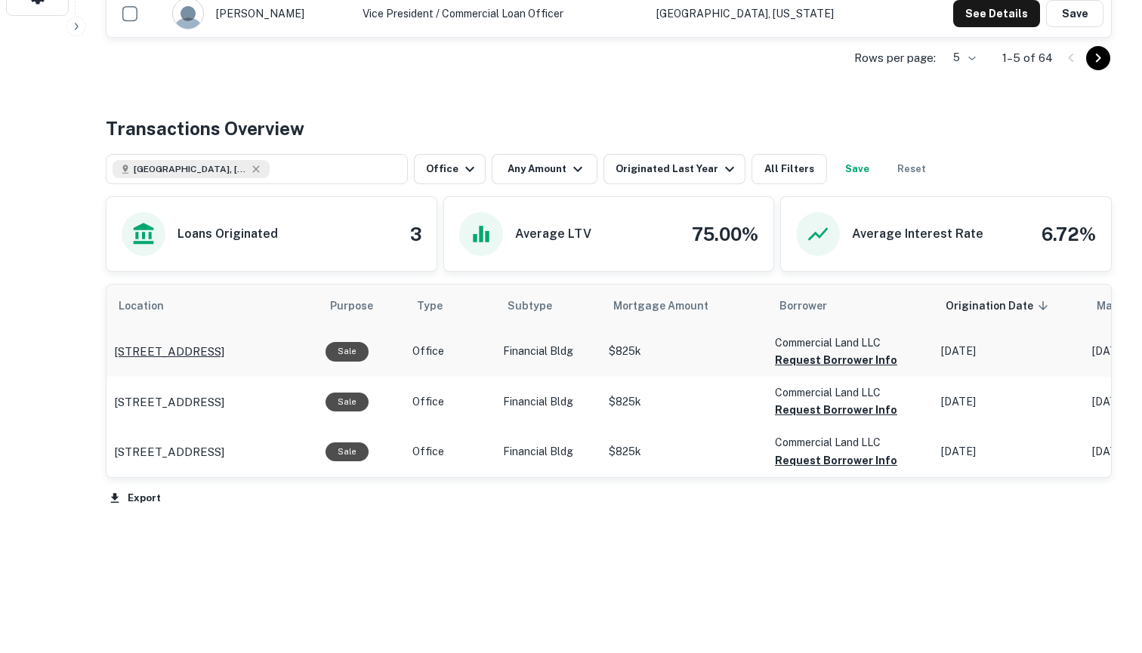
click at [204, 343] on p "9233 S Commercial Ave Chicago, IL 60617" at bounding box center [169, 352] width 110 height 18
